Goal: Information Seeking & Learning: Learn about a topic

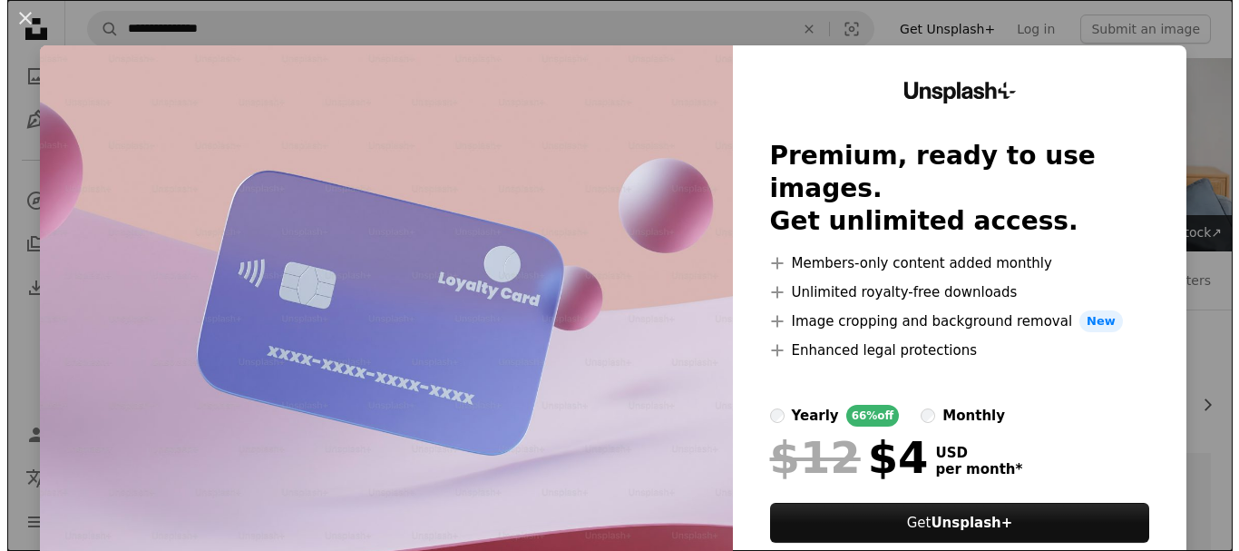
scroll to position [1946, 0]
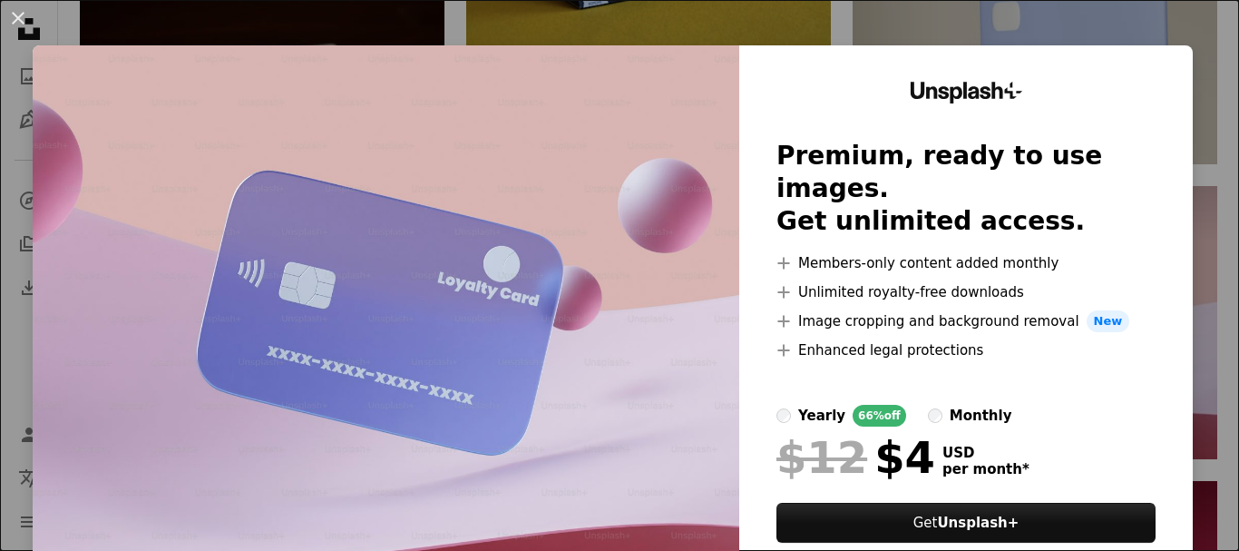
click at [659, 116] on img at bounding box center [386, 333] width 707 height 577
click at [556, 147] on img at bounding box center [386, 333] width 707 height 577
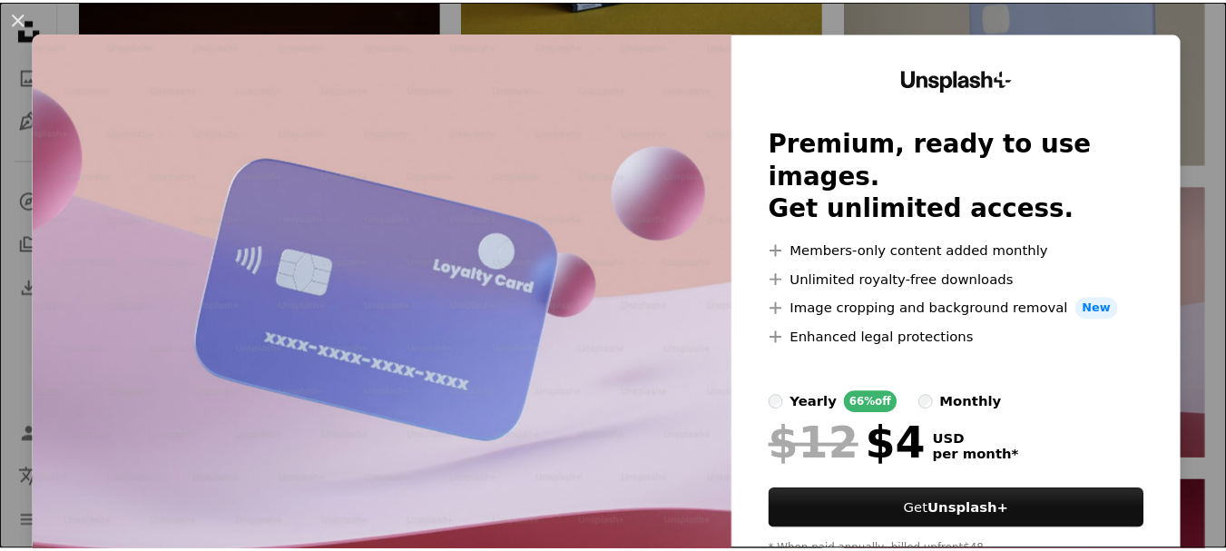
scroll to position [0, 0]
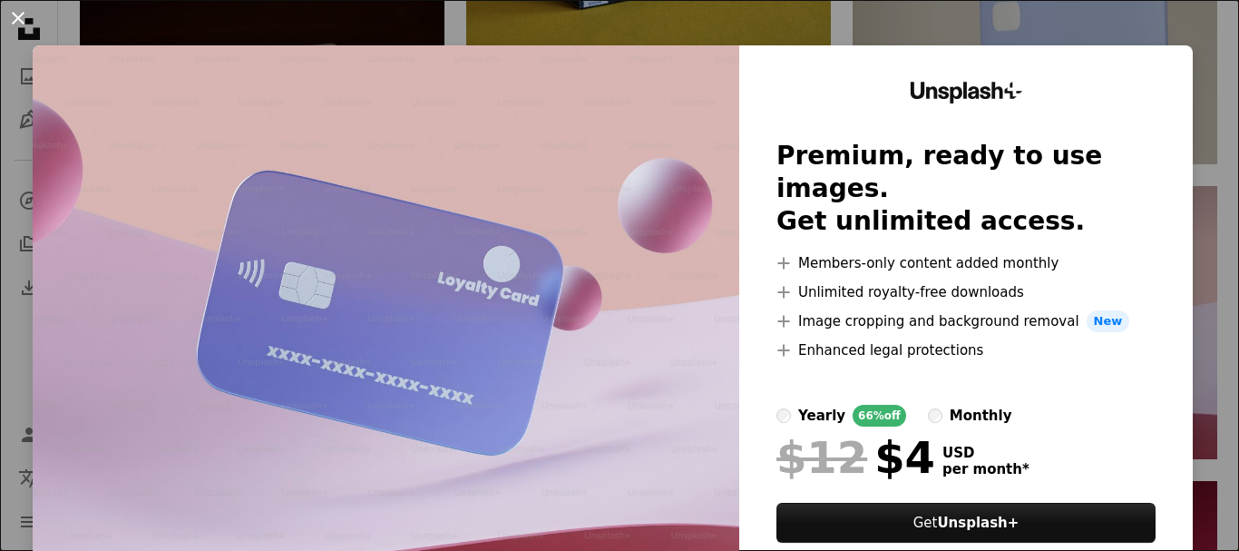
click at [16, 19] on button "An X shape" at bounding box center [18, 18] width 22 height 22
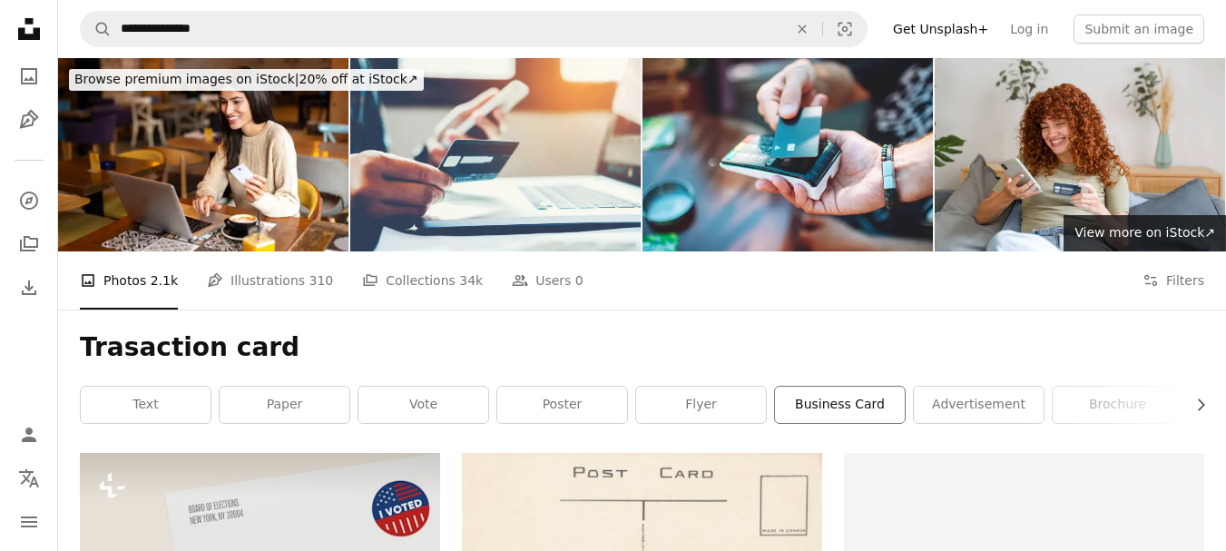
click at [834, 409] on link "business card" at bounding box center [840, 405] width 130 height 36
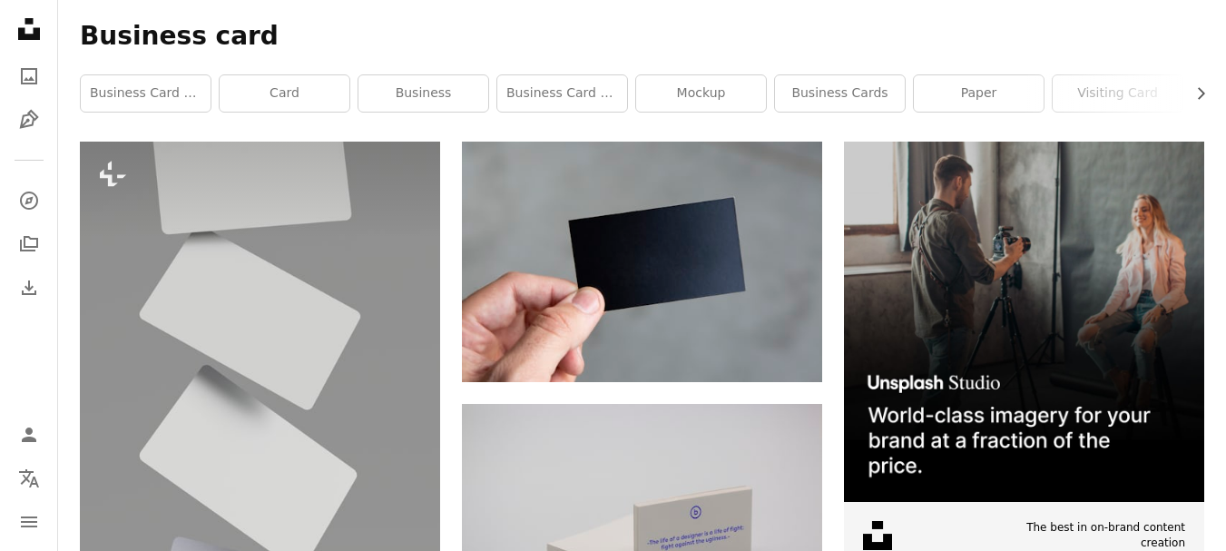
scroll to position [159, 0]
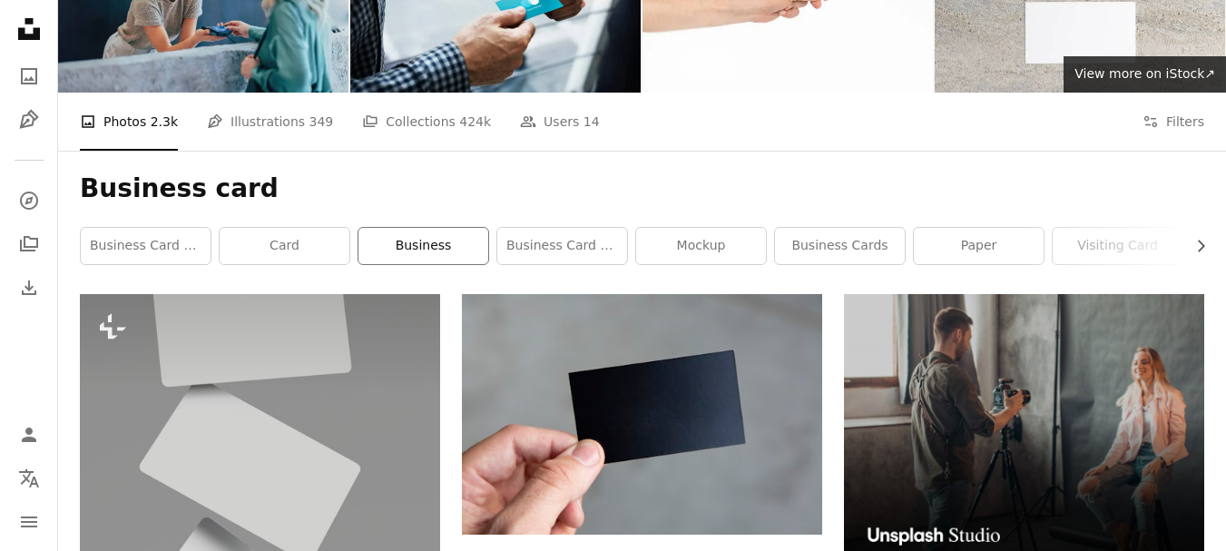
click at [404, 238] on link "business" at bounding box center [423, 246] width 130 height 36
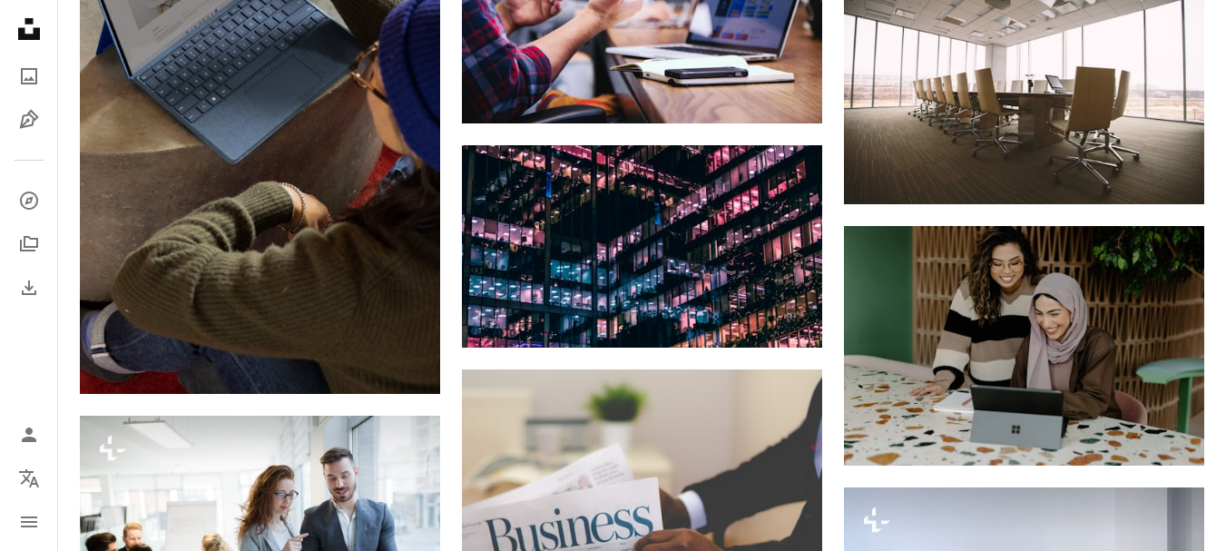
scroll to position [3046, 0]
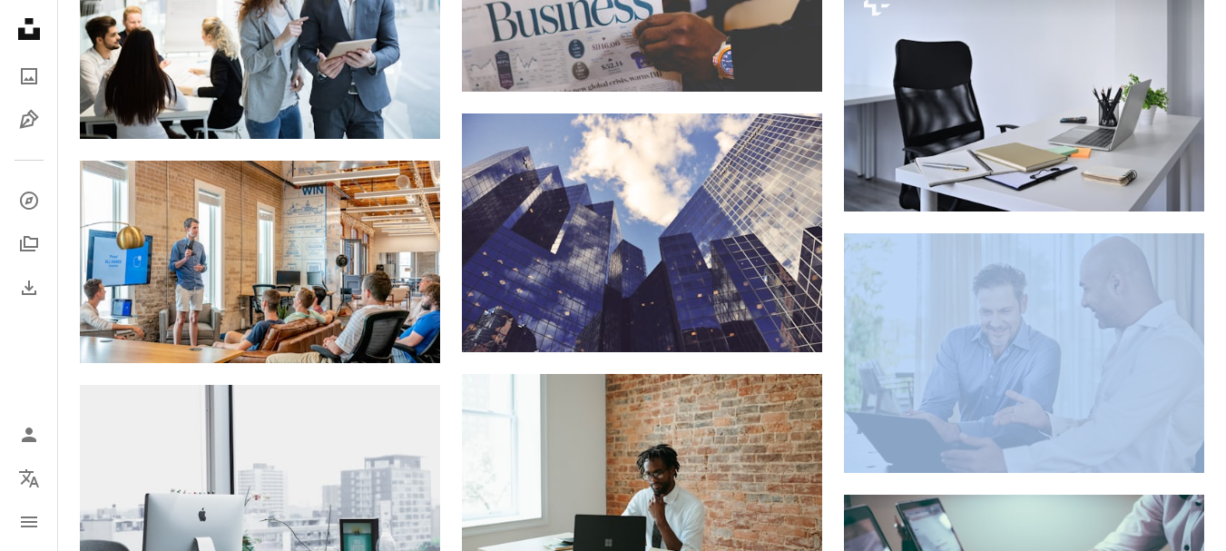
drag, startPoint x: 1221, startPoint y: 273, endPoint x: 1220, endPoint y: 44, distance: 228.7
click at [1220, 44] on div "Promoted Collaboration with [PERSON_NAME] A heart A plus sign Square Payments m…" at bounding box center [642, 319] width 1168 height 6233
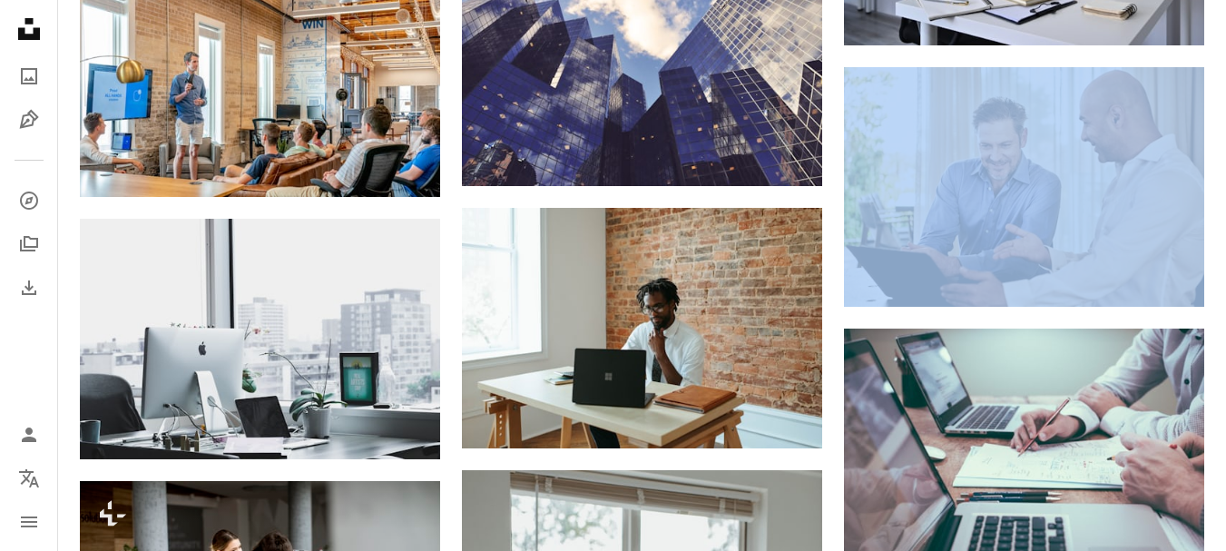
scroll to position [3246, 0]
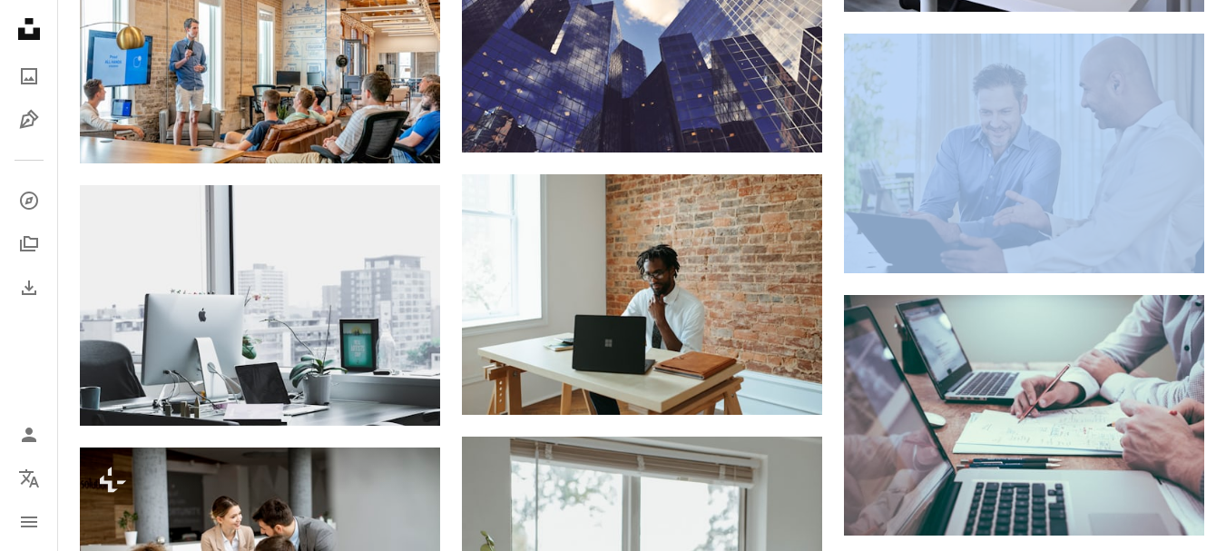
click at [1219, 191] on div "Promoted Collaboration with [PERSON_NAME] A heart A plus sign Square Payments m…" at bounding box center [642, 119] width 1168 height 6233
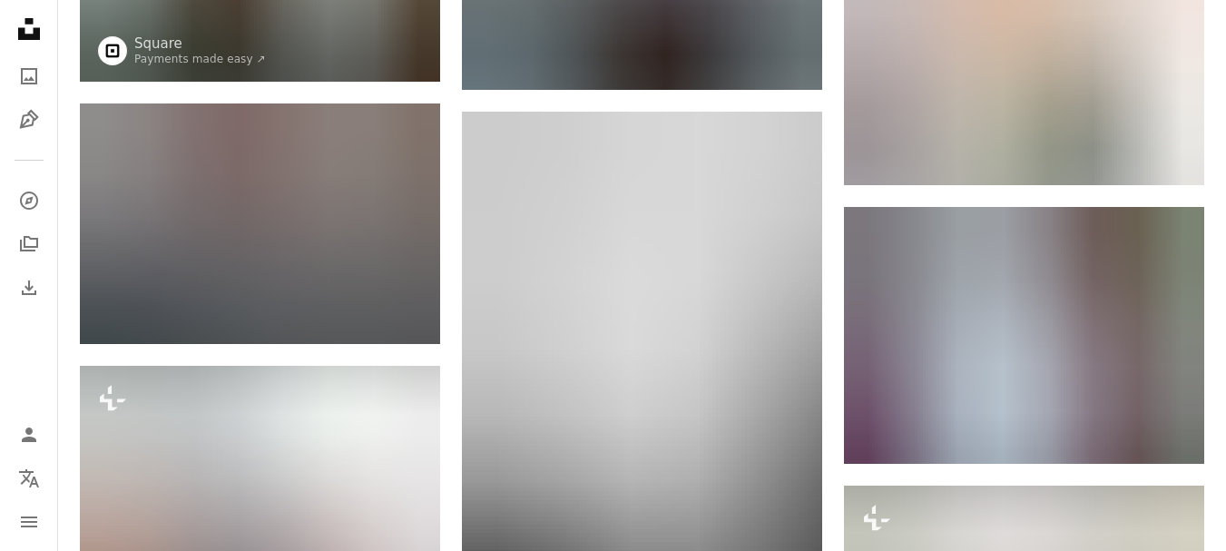
scroll to position [0, 0]
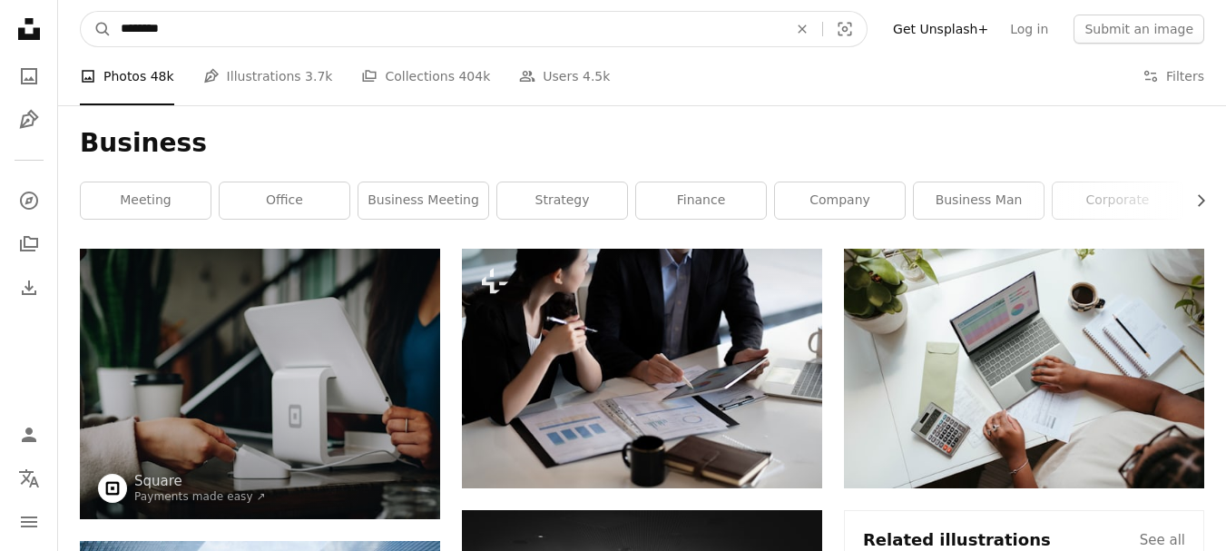
drag, startPoint x: 263, startPoint y: 22, endPoint x: 0, endPoint y: -12, distance: 265.3
type input "******"
click at [81, 12] on button "A magnifying glass" at bounding box center [96, 29] width 31 height 34
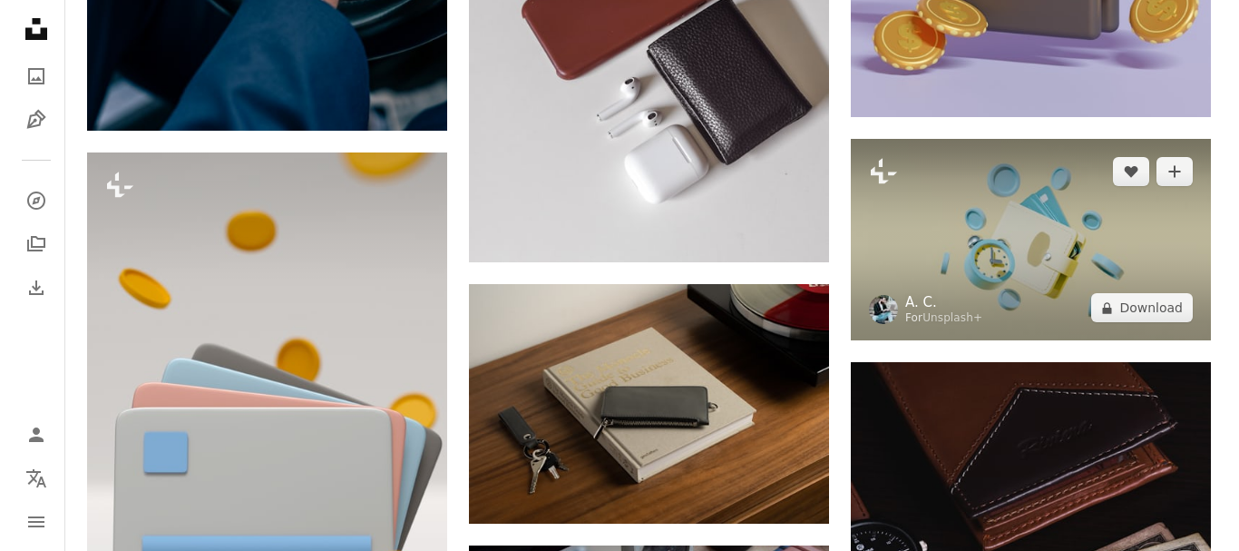
scroll to position [17792, 0]
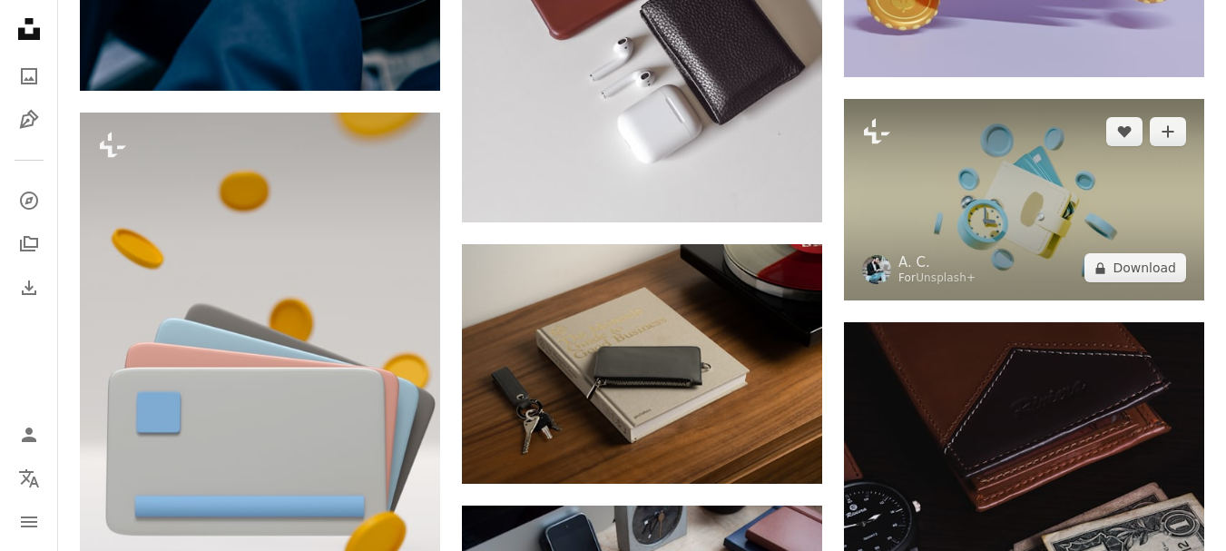
click at [960, 196] on img at bounding box center [1024, 199] width 360 height 201
